Goal: Book appointment/travel/reservation

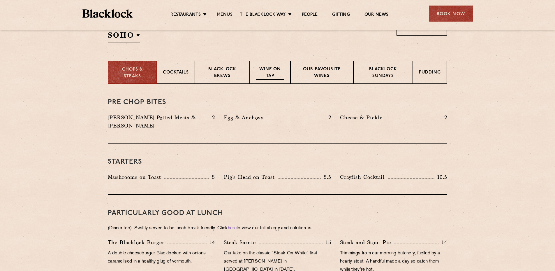
scroll to position [175, 0]
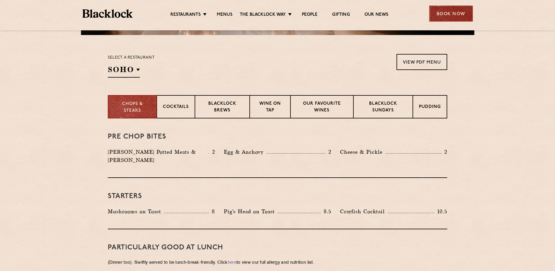
click at [450, 15] on div "Book Now" at bounding box center [451, 14] width 44 height 16
click at [0, 0] on div at bounding box center [0, 0] width 0 height 0
click at [458, 15] on div "Book Now" at bounding box center [451, 14] width 44 height 16
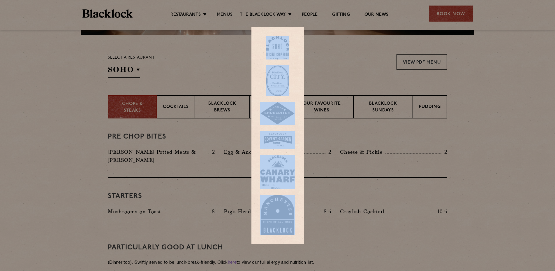
click at [345, 68] on div at bounding box center [277, 135] width 555 height 271
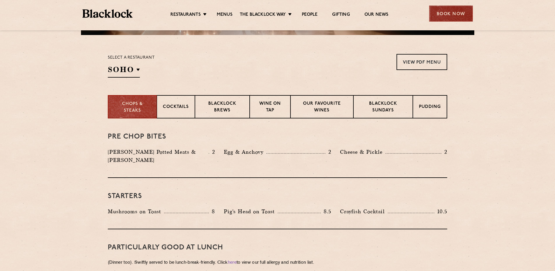
click at [454, 11] on div "Book Now" at bounding box center [451, 14] width 44 height 16
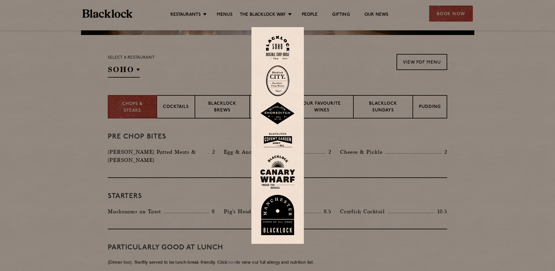
click at [273, 52] on img at bounding box center [277, 48] width 23 height 24
click at [273, 52] on section "Select a restaurant SOHO Soho Birmingham City Shoreditch Covent Garden Canary W…" at bounding box center [277, 65] width 555 height 60
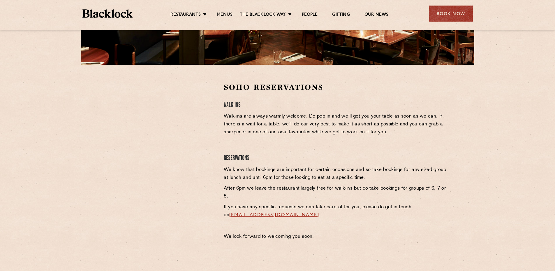
scroll to position [146, 0]
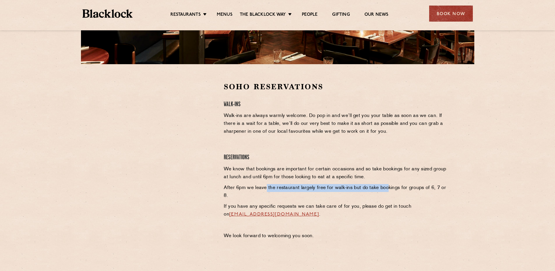
drag, startPoint x: 278, startPoint y: 185, endPoint x: 387, endPoint y: 184, distance: 109.2
click at [387, 184] on p "After 6pm we leave the restaurant largely free for walk-ins but do take booking…" at bounding box center [335, 192] width 223 height 16
click at [418, 164] on div "Soho Reservations Walk-Ins Walk-ins are always warmly welcome. Do pop in and we…" at bounding box center [335, 162] width 232 height 161
